Goal: Task Accomplishment & Management: Manage account settings

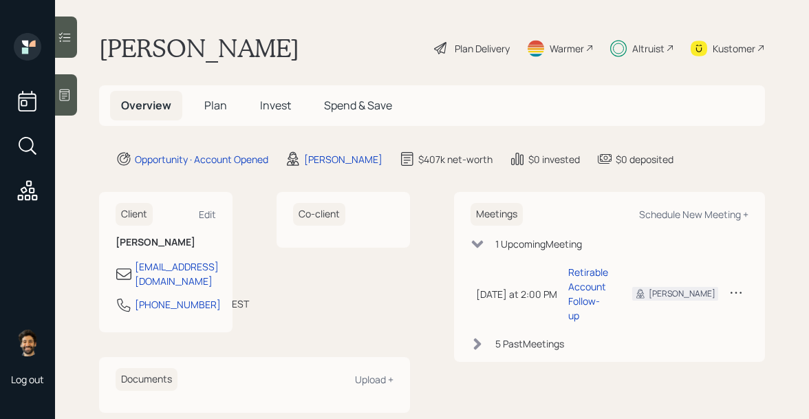
click at [272, 96] on h5 "Invest" at bounding box center [275, 106] width 53 height 30
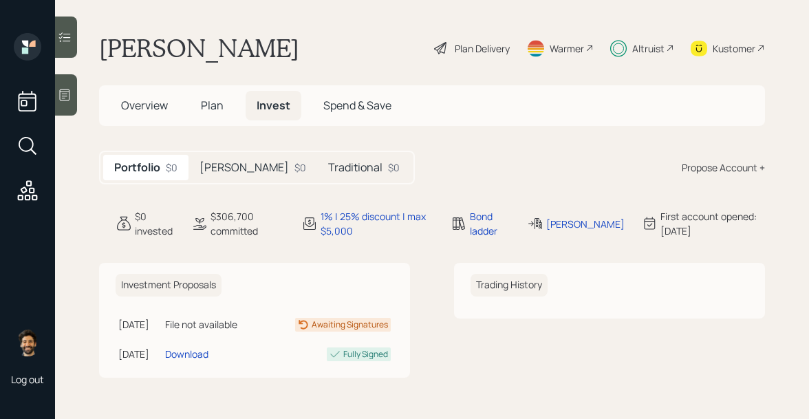
click at [295, 161] on div "$0" at bounding box center [301, 167] width 12 height 14
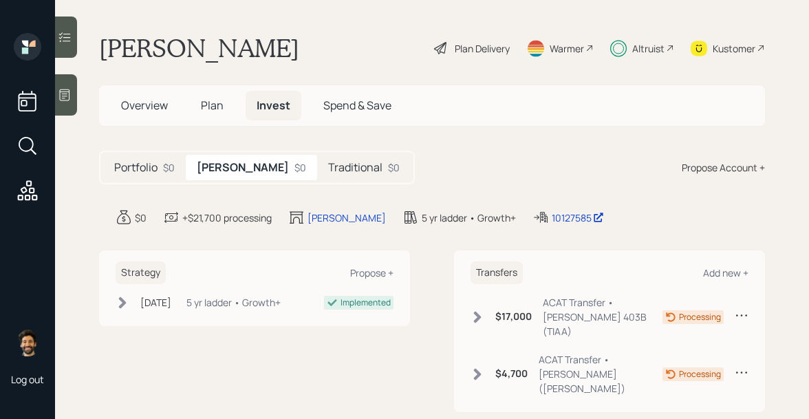
click at [213, 100] on span "Plan" at bounding box center [212, 105] width 23 height 15
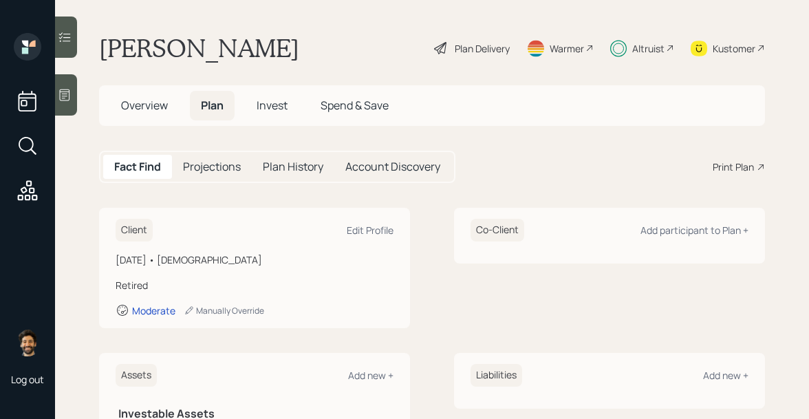
click at [645, 49] on div "Altruist" at bounding box center [648, 48] width 32 height 14
click at [274, 107] on span "Invest" at bounding box center [272, 105] width 31 height 15
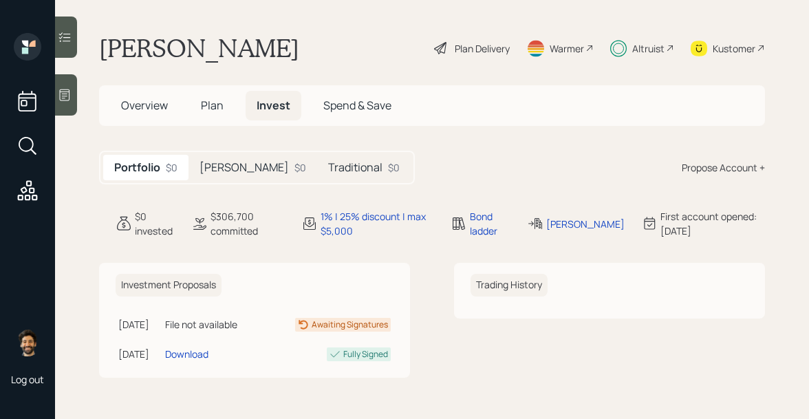
click at [207, 107] on span "Plan" at bounding box center [212, 105] width 23 height 15
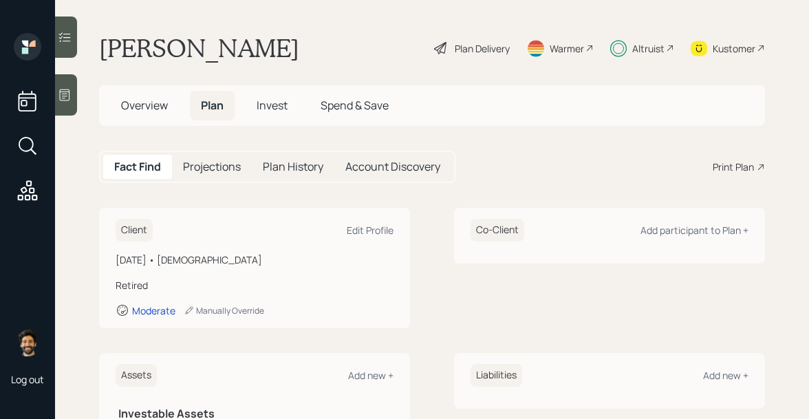
click at [275, 100] on span "Invest" at bounding box center [272, 105] width 31 height 15
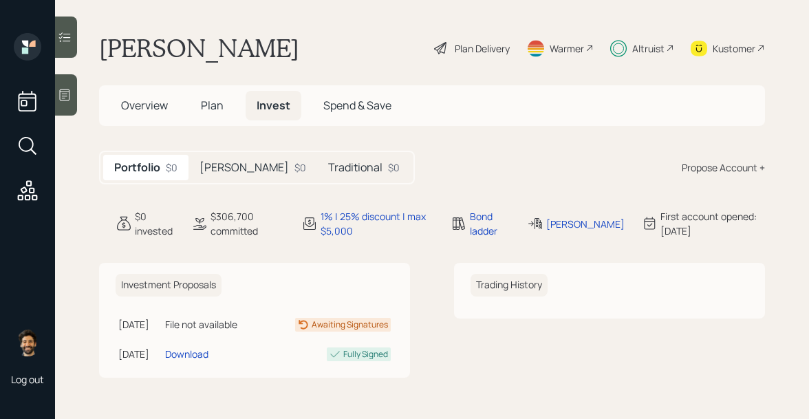
click at [220, 103] on span "Plan" at bounding box center [212, 105] width 23 height 15
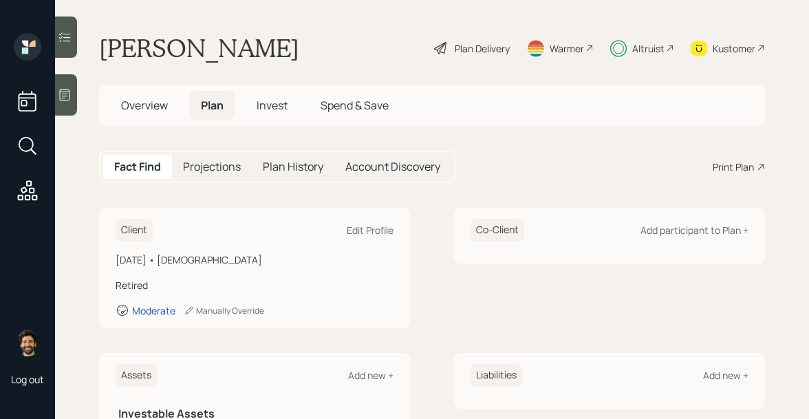
click at [162, 102] on span "Overview" at bounding box center [144, 105] width 47 height 15
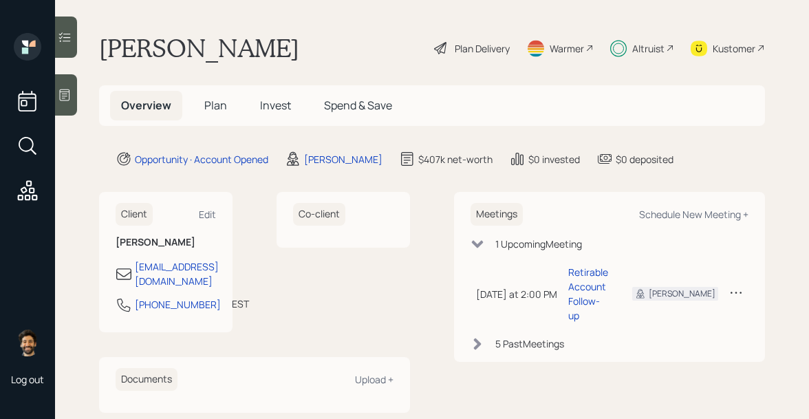
click at [203, 101] on h5 "Plan" at bounding box center [215, 106] width 45 height 30
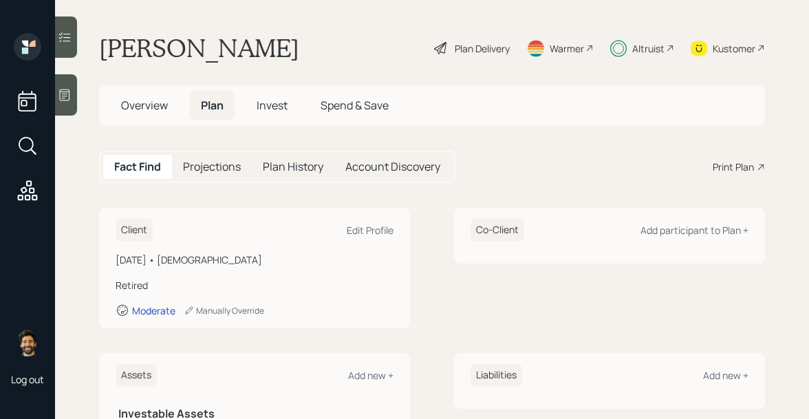
click at [72, 92] on div at bounding box center [66, 94] width 22 height 41
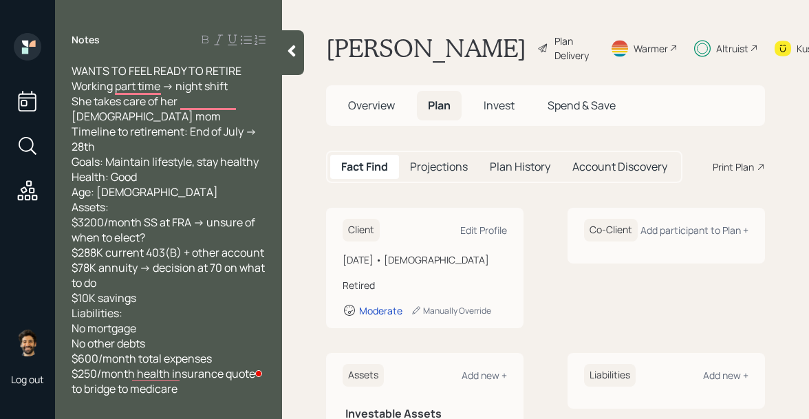
click at [293, 51] on icon at bounding box center [292, 51] width 14 height 14
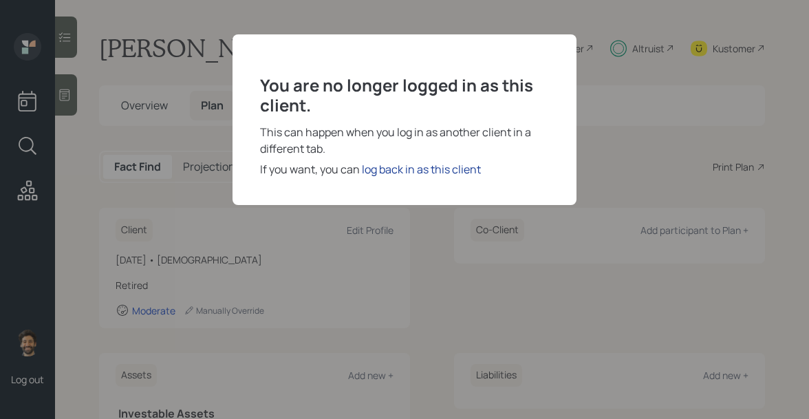
click at [440, 164] on div "log back in as this client" at bounding box center [421, 169] width 119 height 17
